Goal: Information Seeking & Learning: Understand process/instructions

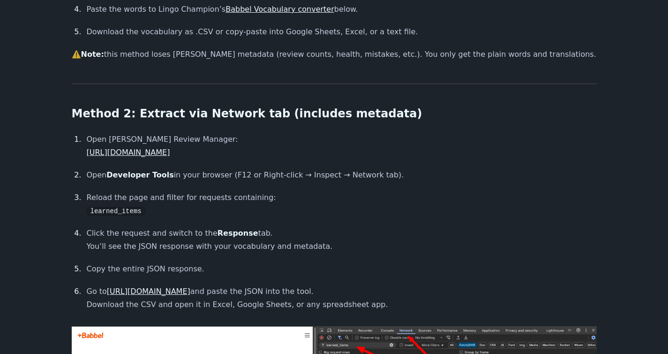
scroll to position [560, 0]
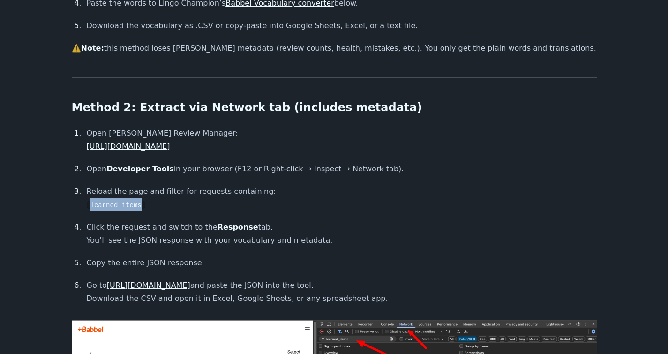
drag, startPoint x: 141, startPoint y: 204, endPoint x: 69, endPoint y: 202, distance: 71.3
copy code "learned_items"
click at [253, 225] on p "Click the request and switch to the Response tab. You’ll see the JSON response …" at bounding box center [342, 233] width 510 height 26
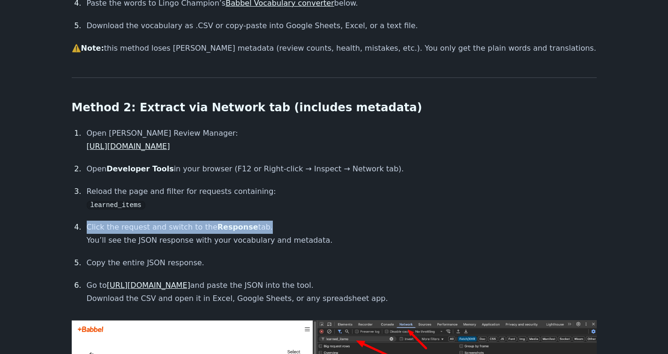
drag, startPoint x: 253, startPoint y: 225, endPoint x: 88, endPoint y: 226, distance: 165.1
click at [88, 226] on p "Click the request and switch to the Response tab. You’ll see the JSON response …" at bounding box center [342, 233] width 510 height 26
copy p "Click the request and switch to the Response tab"
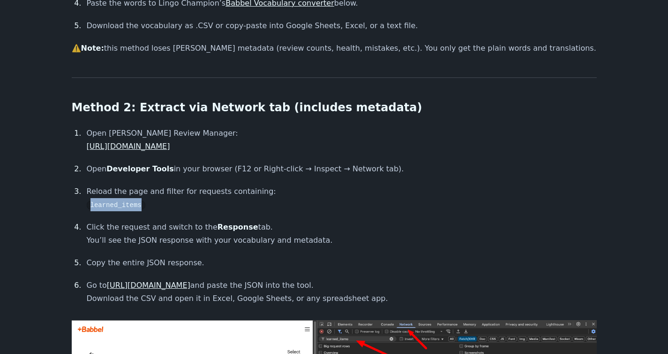
drag, startPoint x: 141, startPoint y: 205, endPoint x: 87, endPoint y: 205, distance: 53.9
click at [87, 205] on code "learned_items" at bounding box center [116, 205] width 59 height 8
copy code "learned_items"
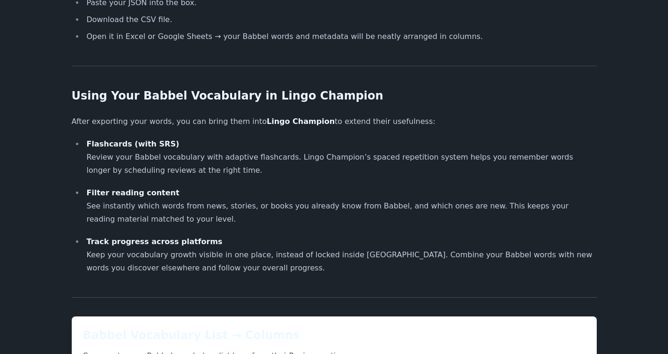
scroll to position [1196, 0]
